Goal: Information Seeking & Learning: Learn about a topic

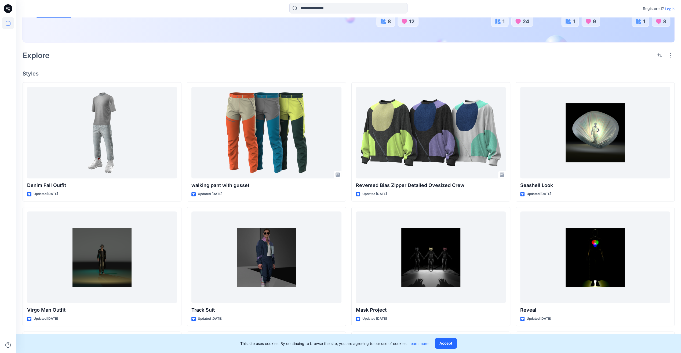
scroll to position [107, 0]
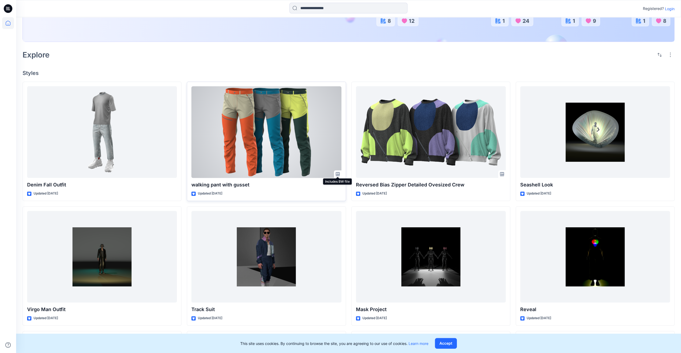
click at [337, 172] on icon at bounding box center [337, 174] width 4 height 4
click at [264, 130] on div at bounding box center [266, 132] width 150 height 92
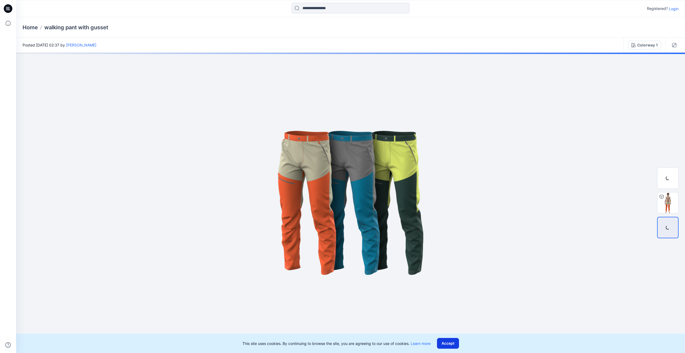
click at [453, 346] on button "Accept" at bounding box center [448, 343] width 22 height 11
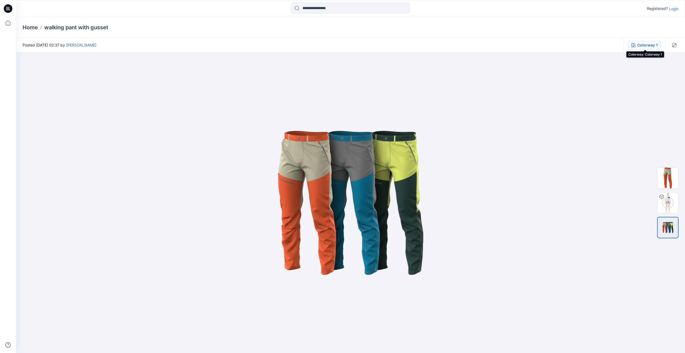
click at [641, 47] on div "Colorway 1" at bounding box center [647, 45] width 20 height 6
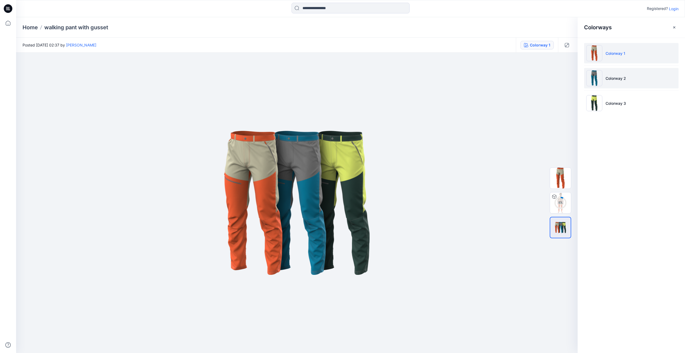
click at [597, 75] on img at bounding box center [594, 78] width 16 height 16
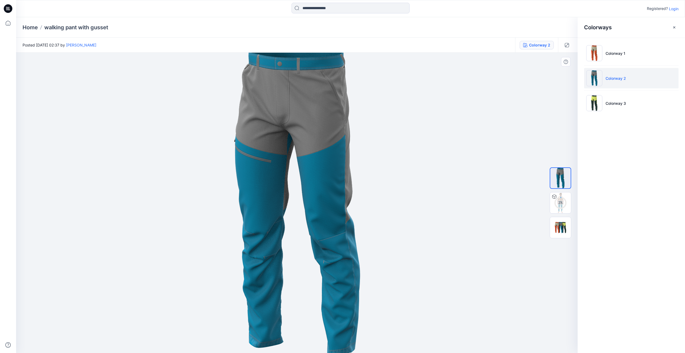
click at [319, 153] on img at bounding box center [297, 202] width 126 height 311
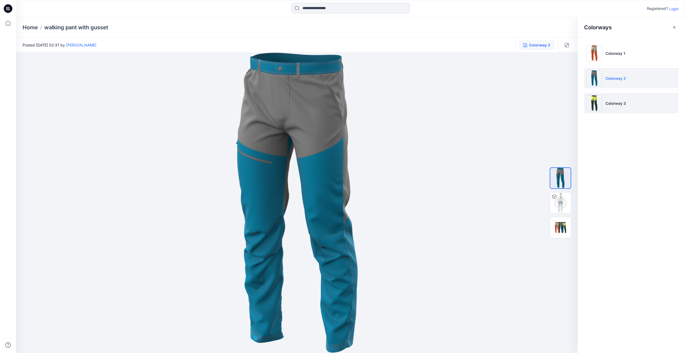
click at [596, 105] on img at bounding box center [594, 103] width 16 height 16
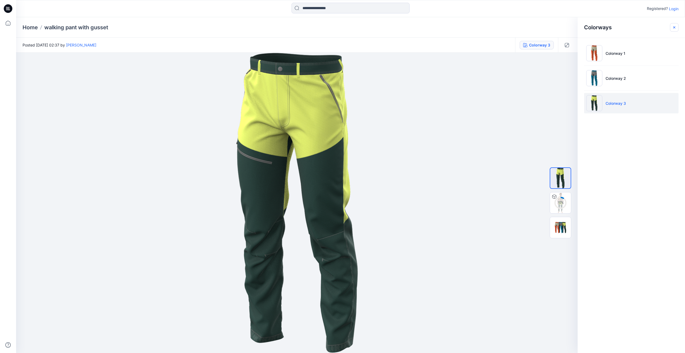
click at [671, 28] on button "button" at bounding box center [674, 27] width 9 height 9
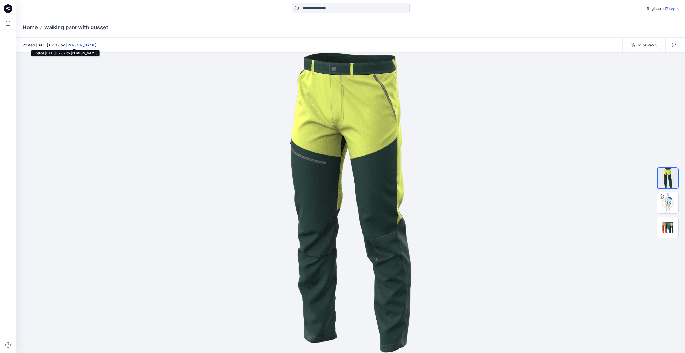
click at [96, 45] on link "[PERSON_NAME]" at bounding box center [81, 45] width 30 height 5
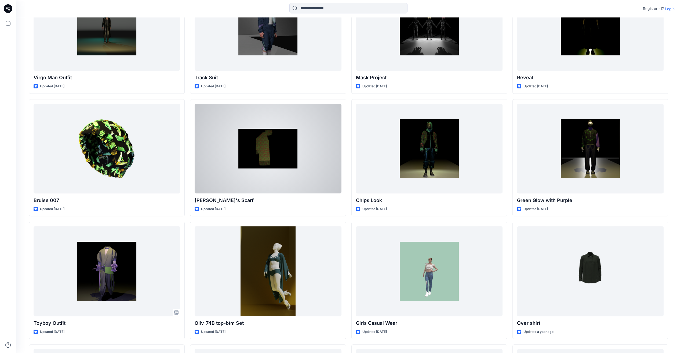
scroll to position [239, 0]
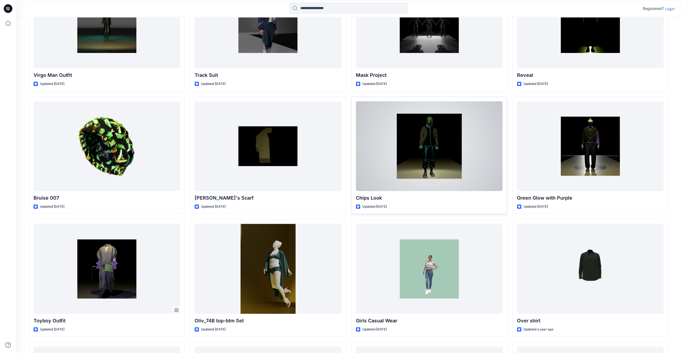
click at [426, 149] on div at bounding box center [429, 146] width 147 height 90
